Goal: Information Seeking & Learning: Learn about a topic

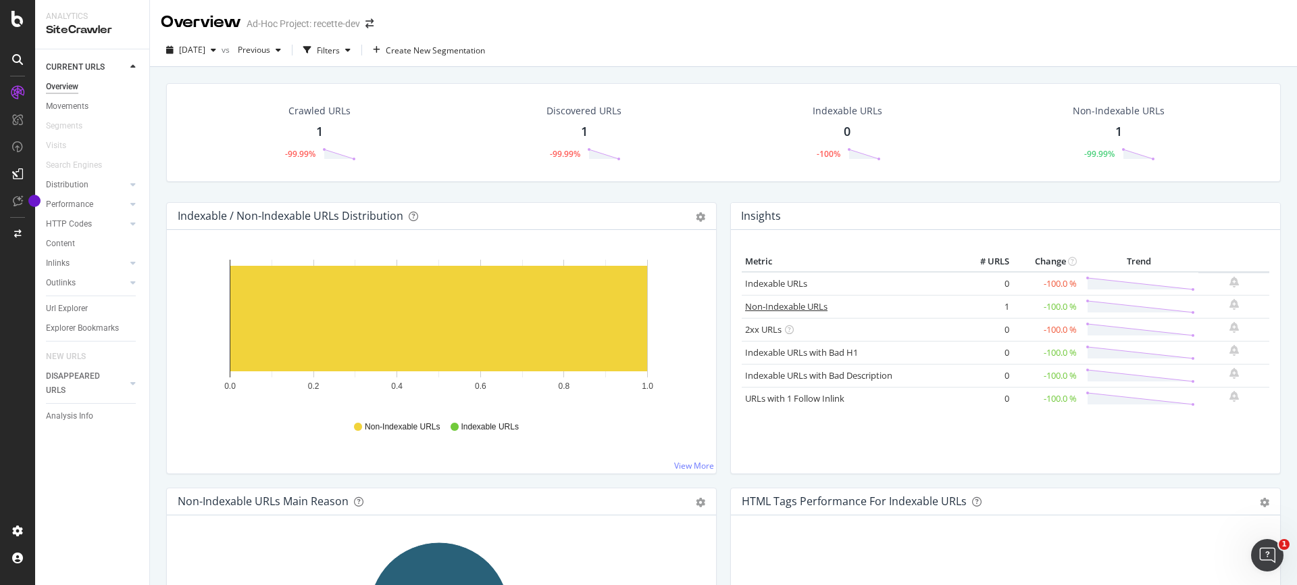
click at [785, 307] on link "Non-Indexable URLs" at bounding box center [786, 306] width 82 height 12
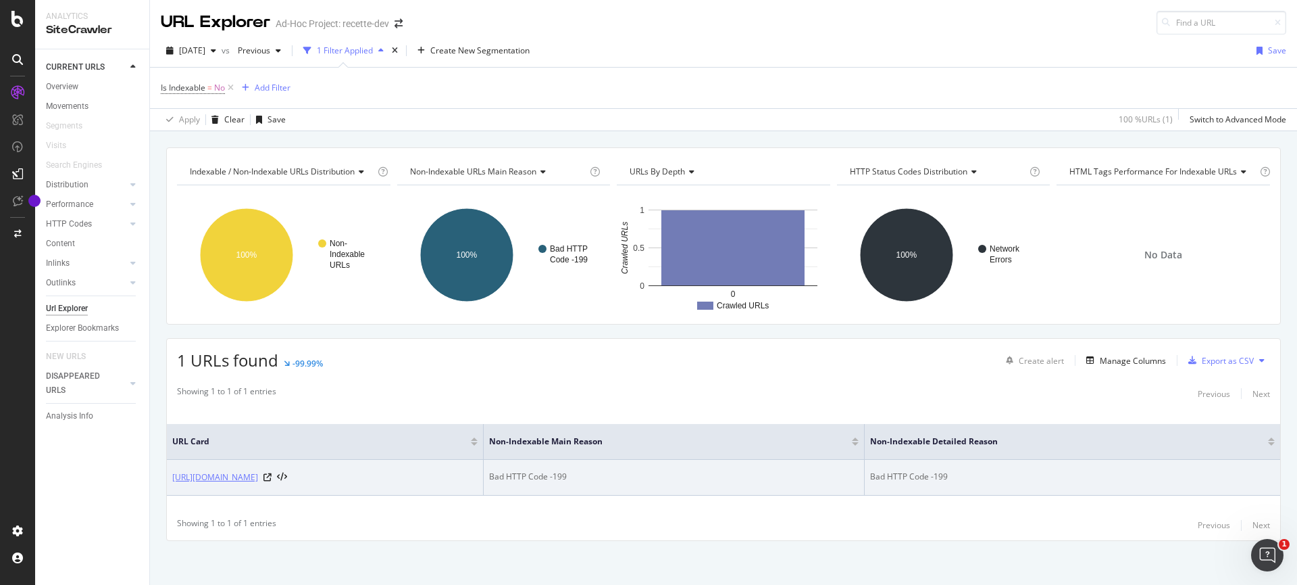
click at [240, 478] on link "[URL][DOMAIN_NAME]" at bounding box center [215, 477] width 86 height 14
click at [272, 477] on icon at bounding box center [268, 477] width 8 height 8
